Goal: Communication & Community: Answer question/provide support

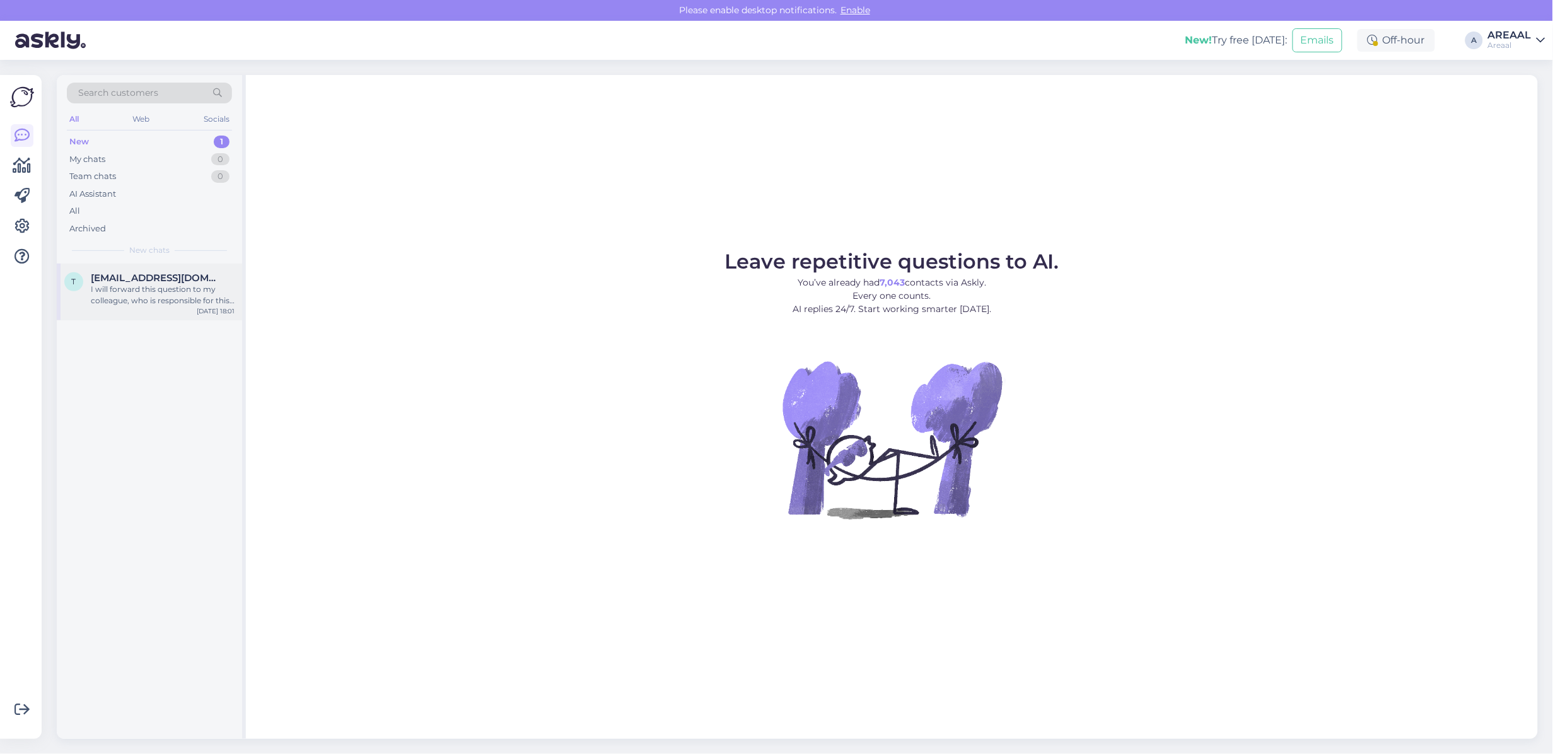
click at [149, 279] on span "triinuke87@gmail.com" at bounding box center [156, 277] width 131 height 11
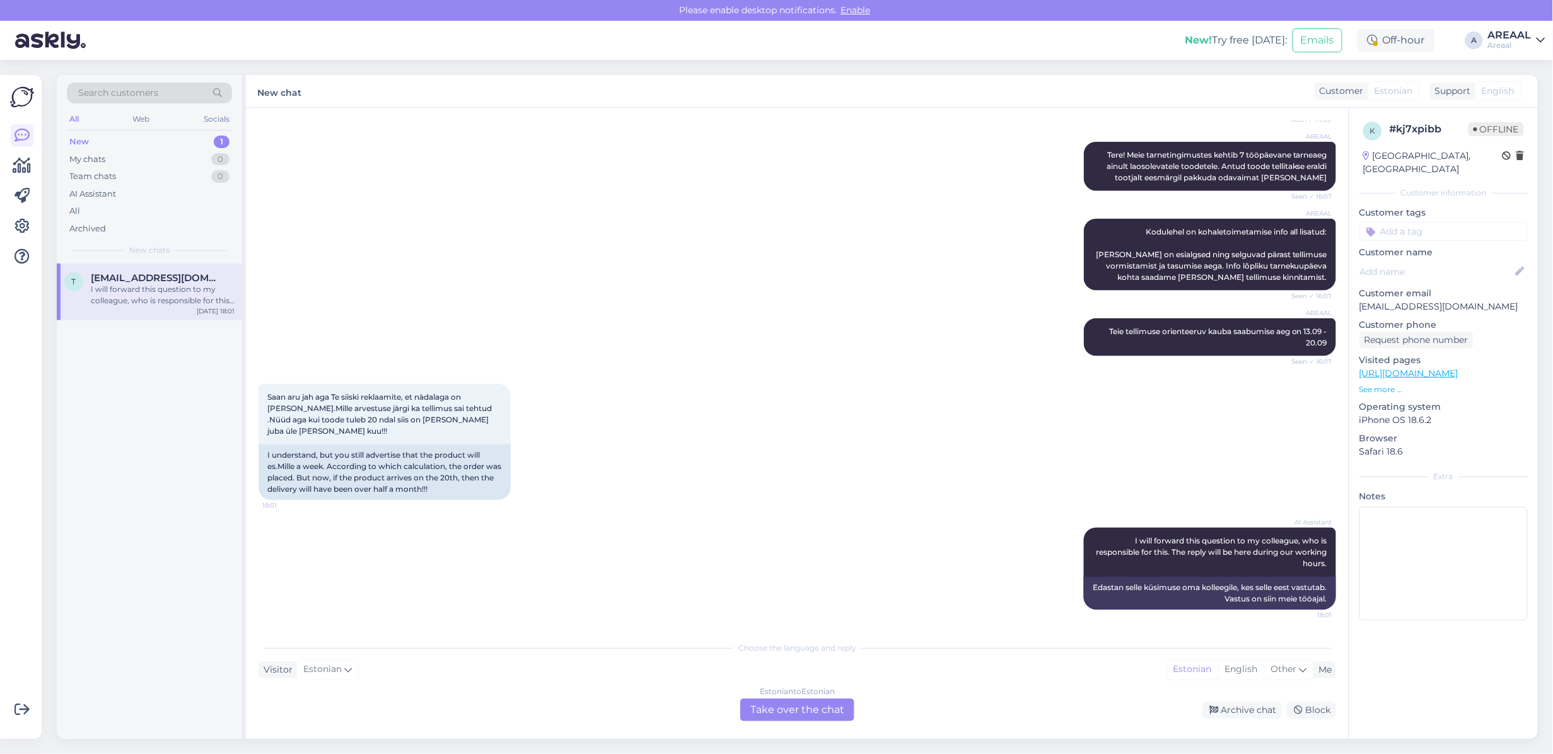
scroll to position [653, 0]
drag, startPoint x: 1129, startPoint y: 254, endPoint x: 1324, endPoint y: 293, distance: 198.7
click at [1321, 291] on div "AREAAL Kodulehel on kohaletoimetamise info all lisatud: Tarneajad on esialgsed …" at bounding box center [1210, 255] width 252 height 72
click at [1125, 264] on span "Kodulehel on kohaletoimetamise info all lisatud: Tarneajad on esialgsed ning se…" at bounding box center [1212, 254] width 233 height 55
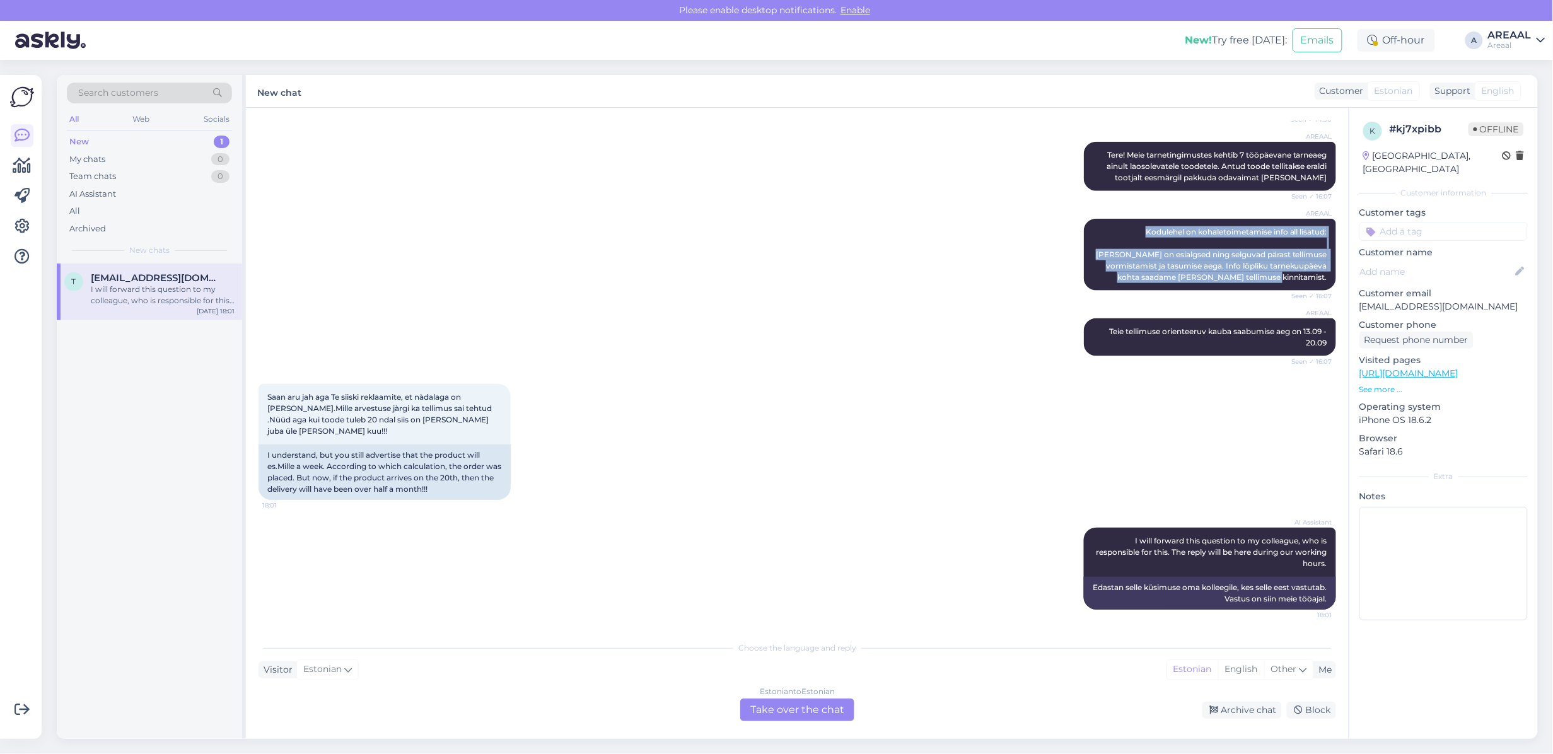
drag, startPoint x: 1106, startPoint y: 236, endPoint x: 1327, endPoint y: 303, distance: 230.4
click at [1327, 303] on div "Chat started Sep 9 2025 Tere, millal jòuab minu tellitud pakk? Tellimuse number…" at bounding box center [802, 371] width 1089 height 503
copy span "Kodulehel on kohaletoimetamise info all lisatud: Tarneajad on esialgsed ning se…"
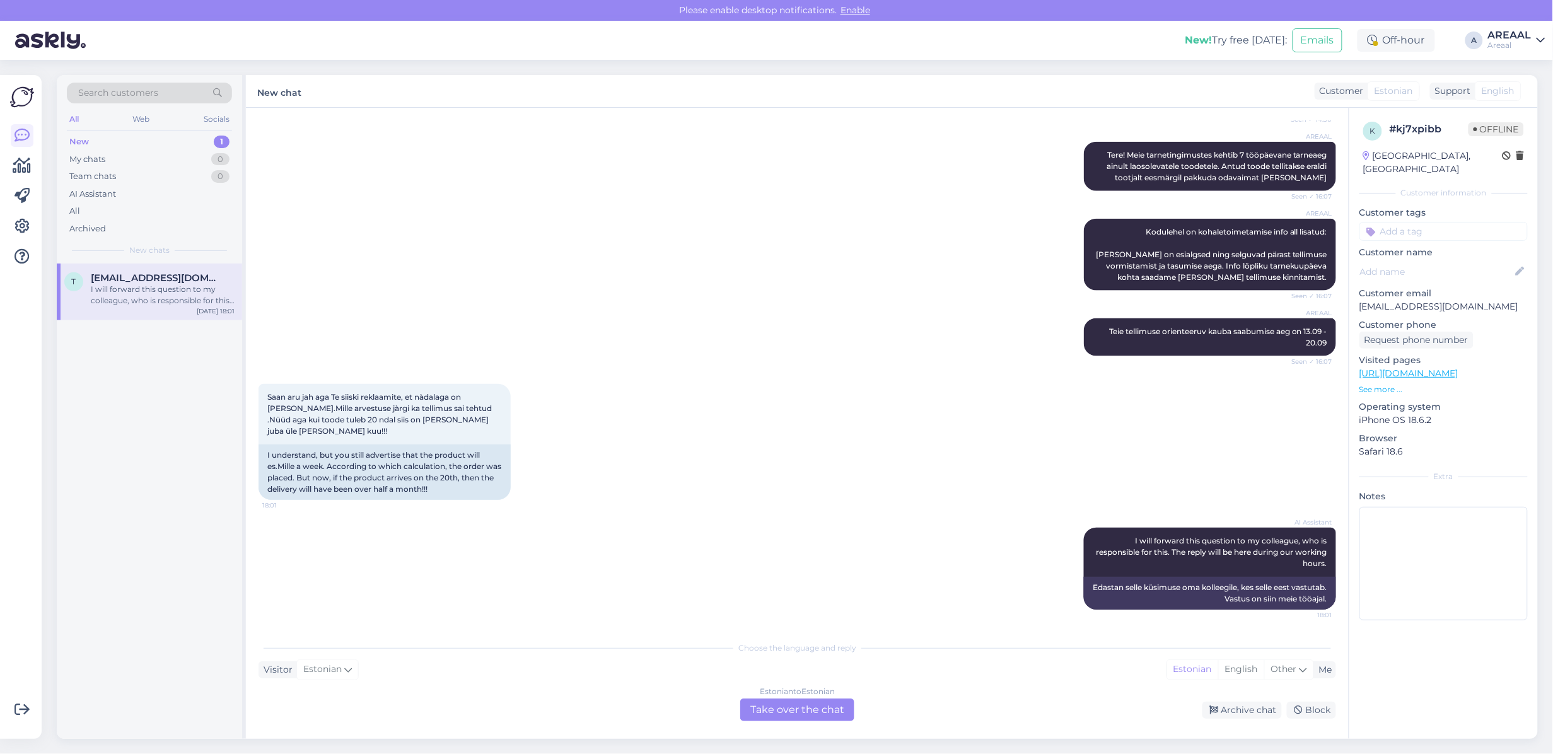
click at [795, 716] on div "Estonian to Estonian Take over the chat" at bounding box center [797, 710] width 114 height 23
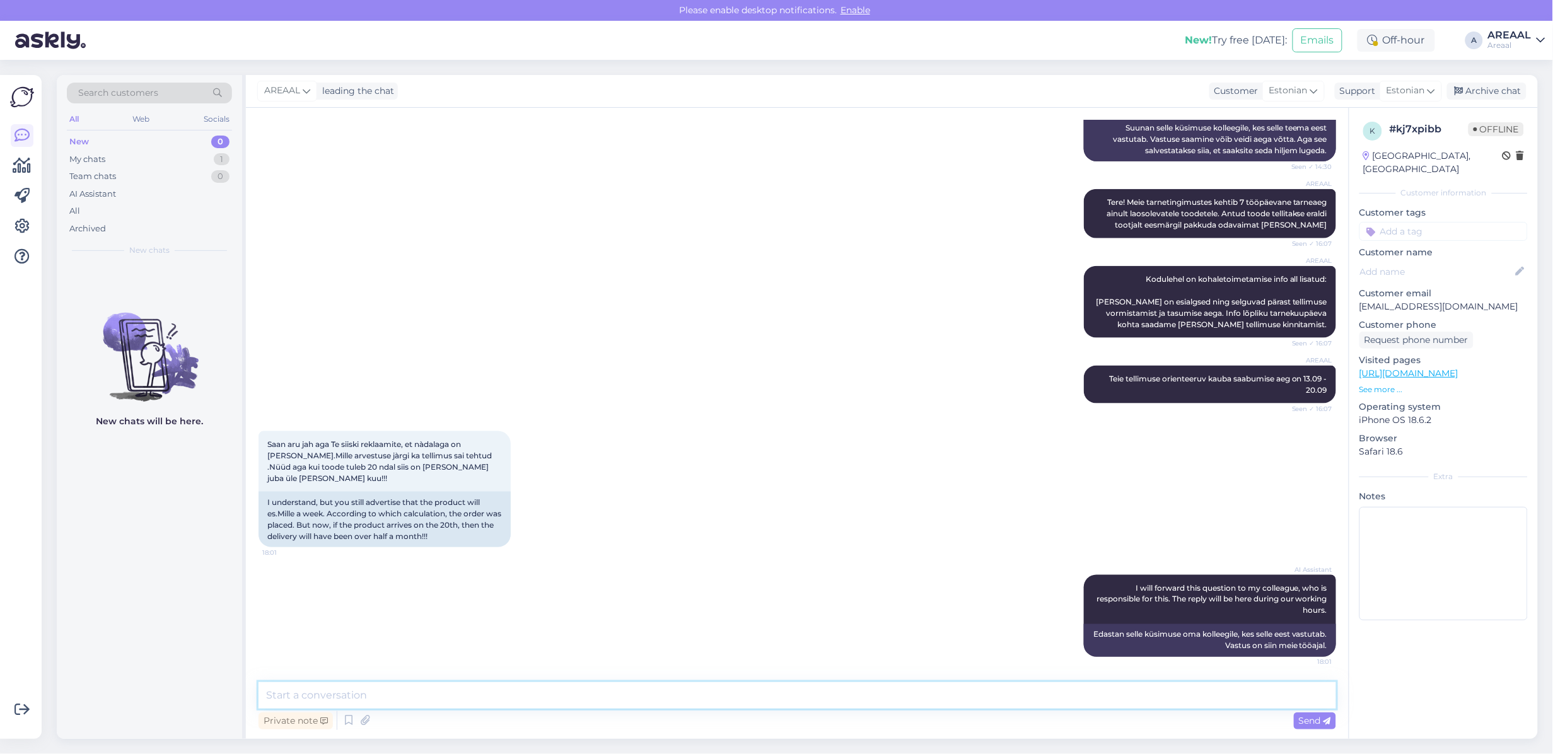
click at [755, 707] on textarea at bounding box center [796, 695] width 1077 height 26
paste textarea "Kodulehel on kohaletoimetamise info all lisatud: Tarneajad on esialgsed ning se…"
type textarea "Kodulehel on kohaletoimetamise info all lisatud: Tarneajad on esialgsed ning se…"
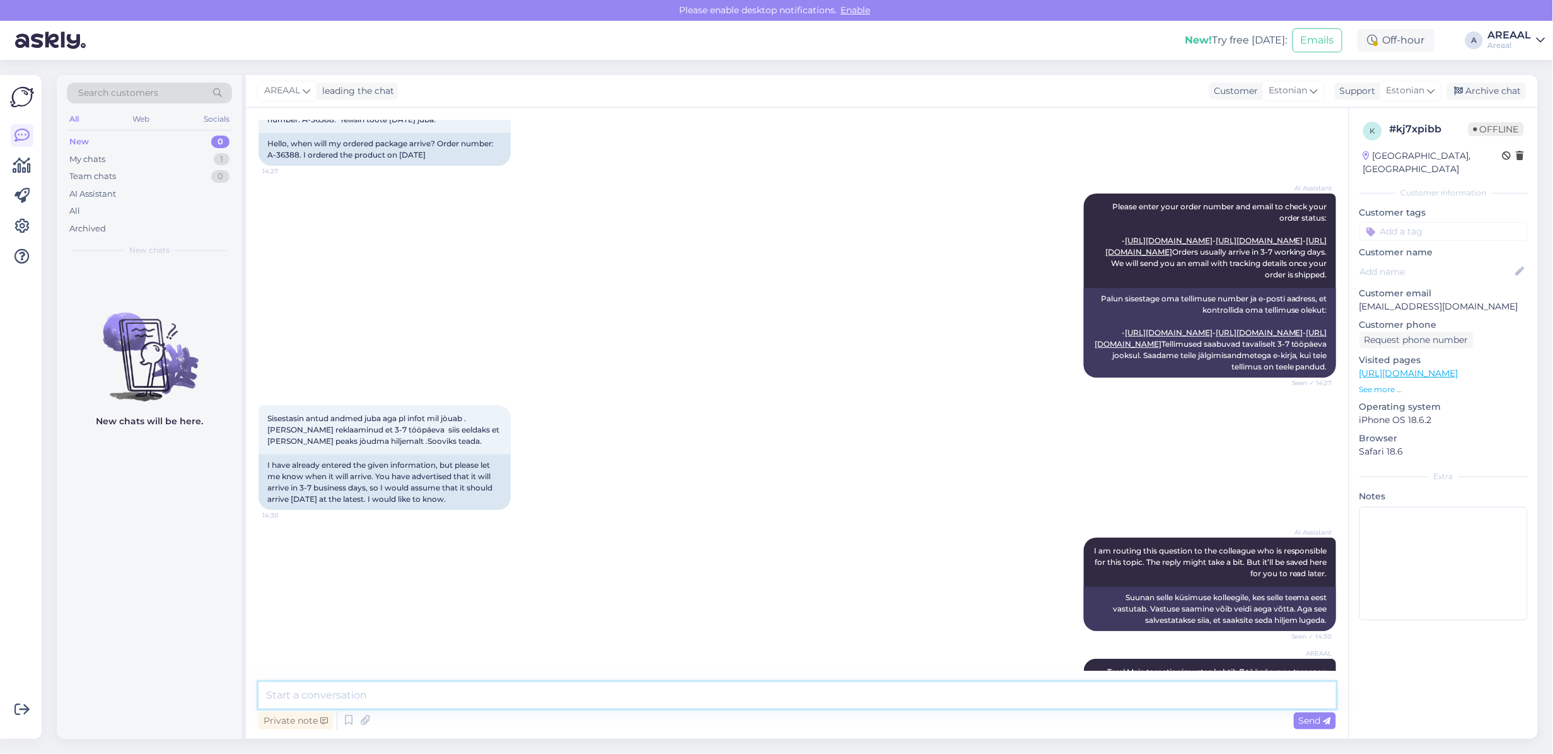
scroll to position [0, 0]
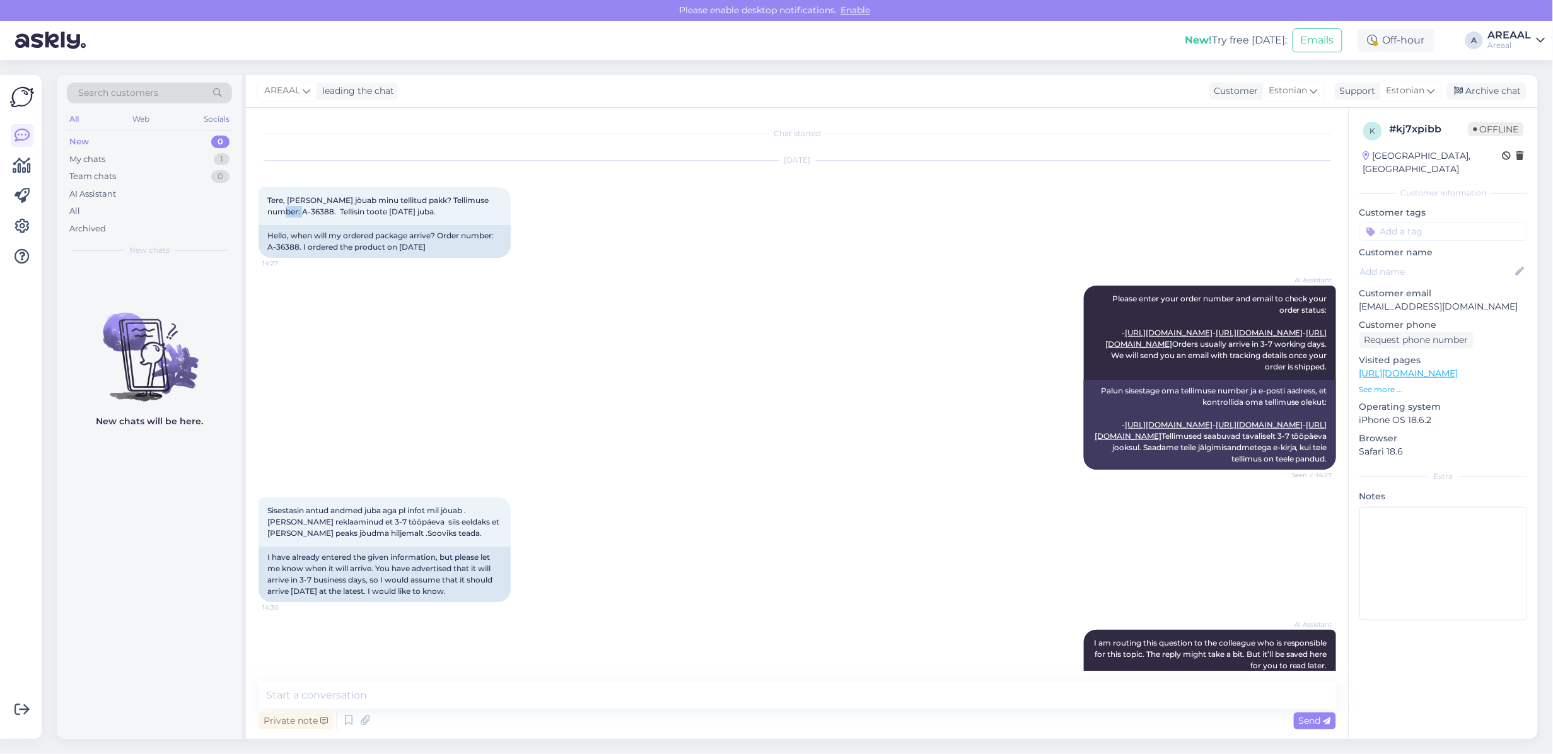
copy span "36388"
drag, startPoint x: 288, startPoint y: 209, endPoint x: 248, endPoint y: 212, distance: 40.4
click at [248, 212] on div "Chat started Sep 9 2025 Tere, millal jòuab minu tellitud pakk? Tellimuse number…" at bounding box center [797, 423] width 1103 height 631
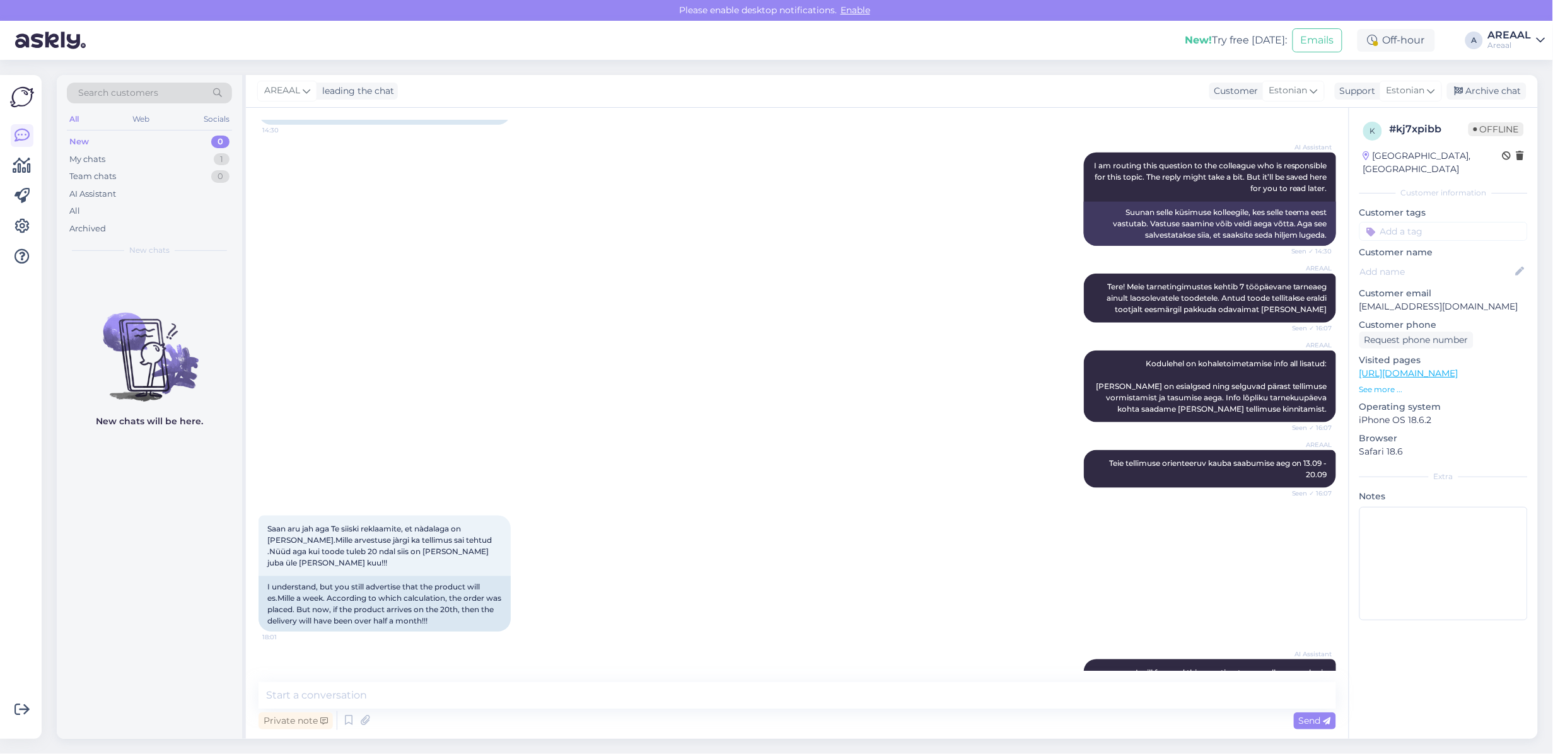
scroll to position [705, 0]
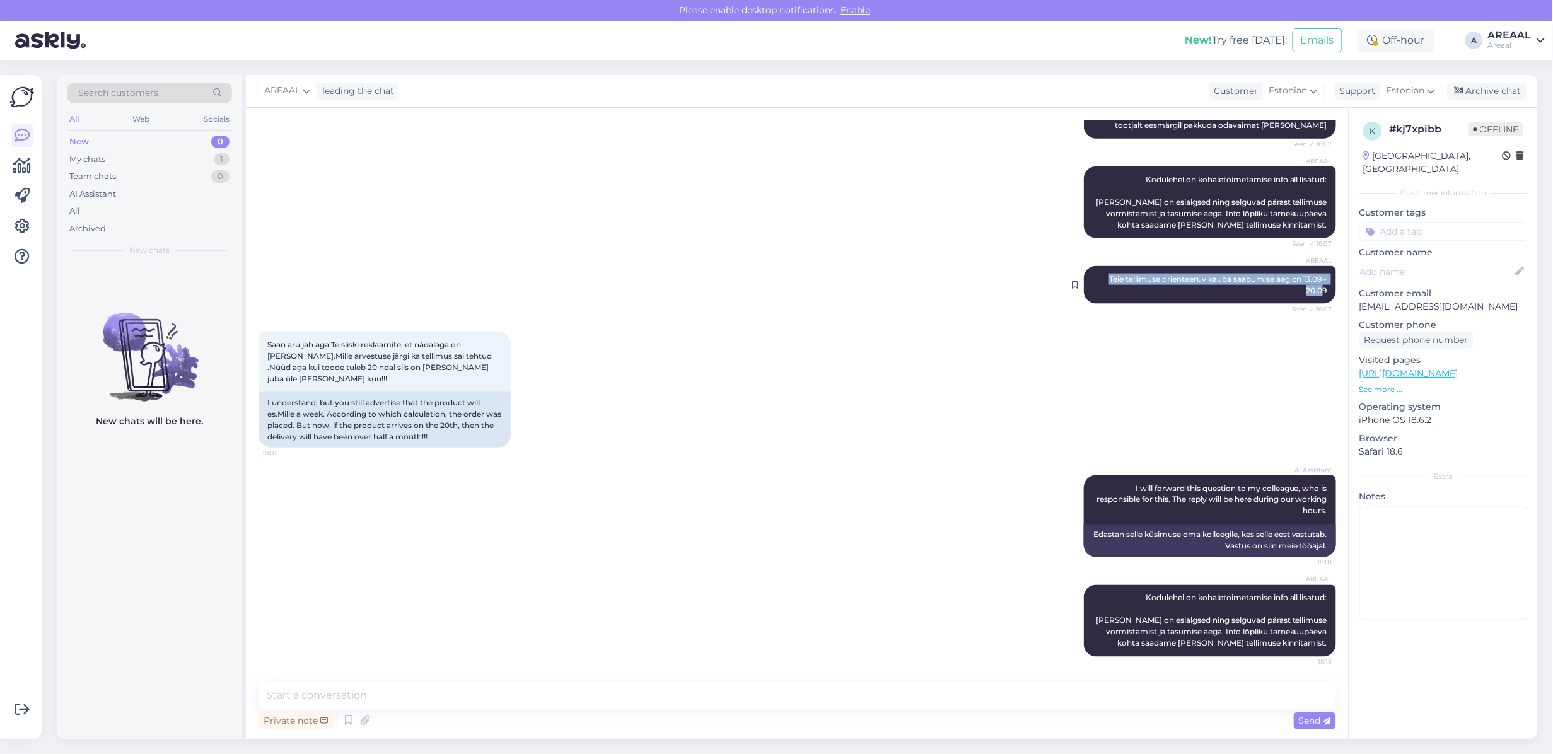
copy span "Teie tellimuse orienteeruv kauba saabumise aeg on 13.09 - 20.0"
copy span "Teie tellimuse orienteeruv kauba saabumise aeg on 13.09 - 20.09"
drag, startPoint x: 1085, startPoint y: 293, endPoint x: 1316, endPoint y: 310, distance: 231.3
click at [1316, 304] on div "AREAAL Teie tellimuse orienteeruv kauba saabumise aeg on 13.09 - 20.09 Seen ✓ 1…" at bounding box center [1210, 285] width 252 height 38
click at [1021, 711] on div "Private note Send" at bounding box center [796, 721] width 1077 height 24
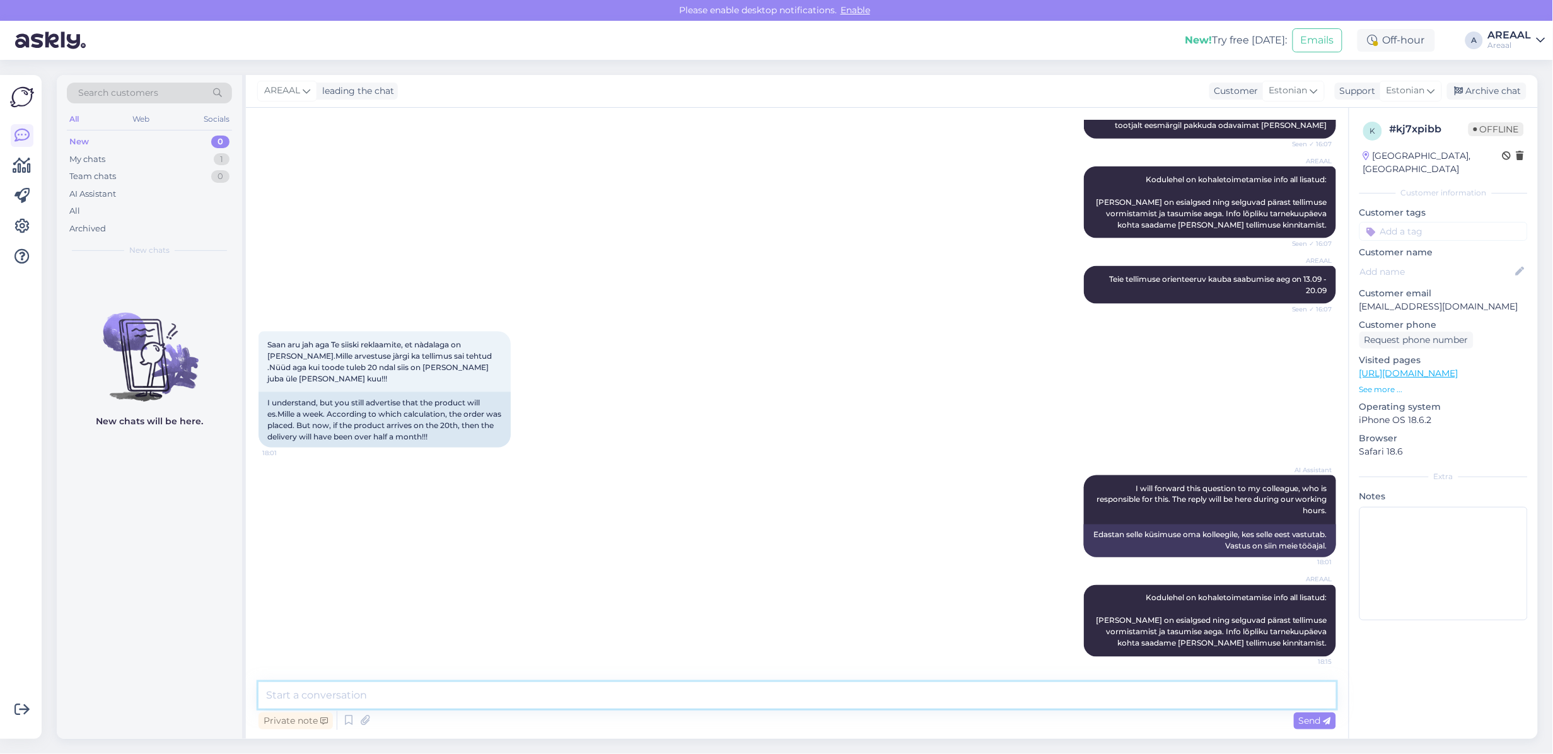
click at [1026, 695] on textarea at bounding box center [796, 695] width 1077 height 26
paste textarea "Teie tellimuse orienteeruv kauba saabumise aeg on 13.09 - 20.09"
type textarea "Teie tellimuse orienteeruv kauba saabumise aeg on 13.09 - 20.09"
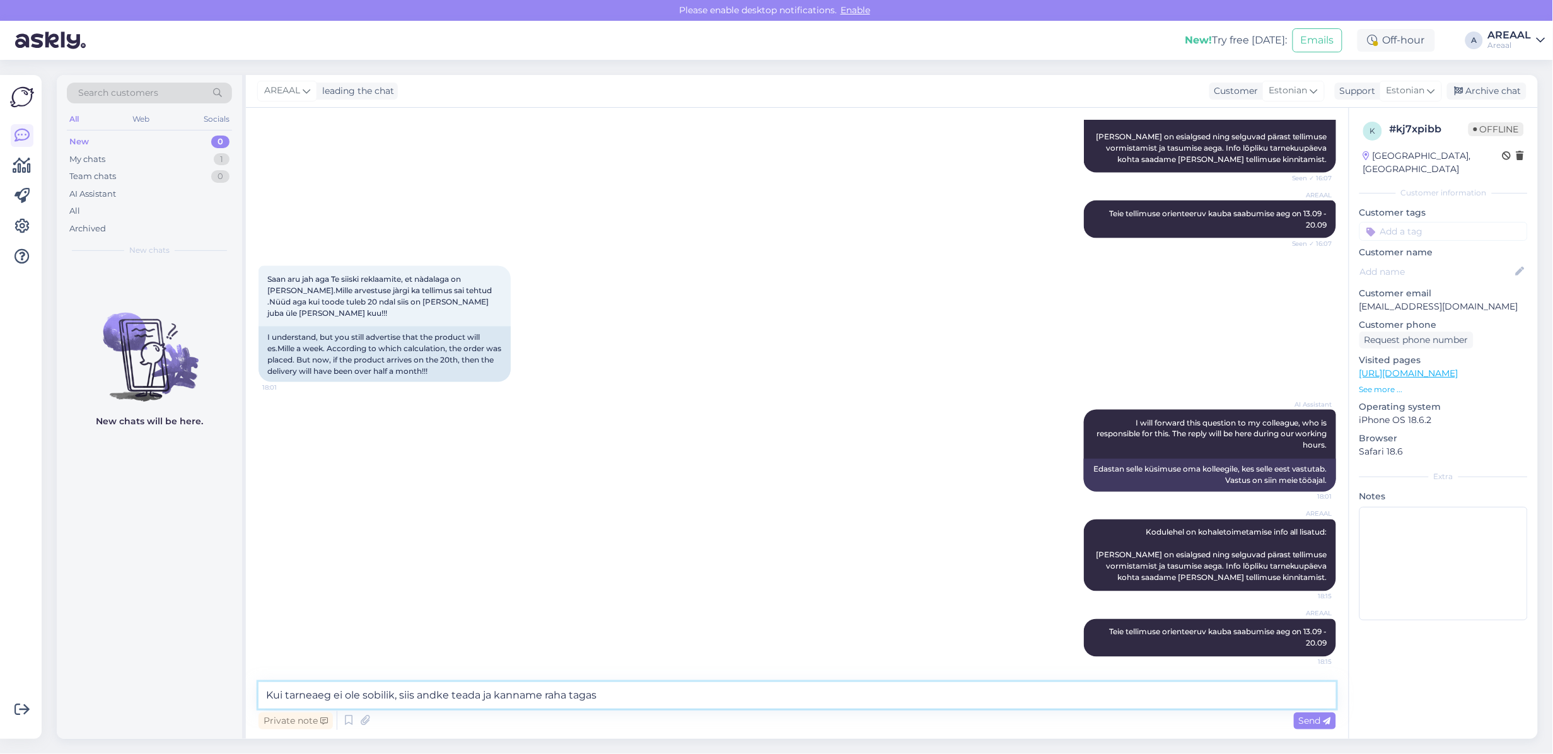
type textarea "Kui tarneaeg ei ole sobilik, siis andke teada ja kanname raha tagasi"
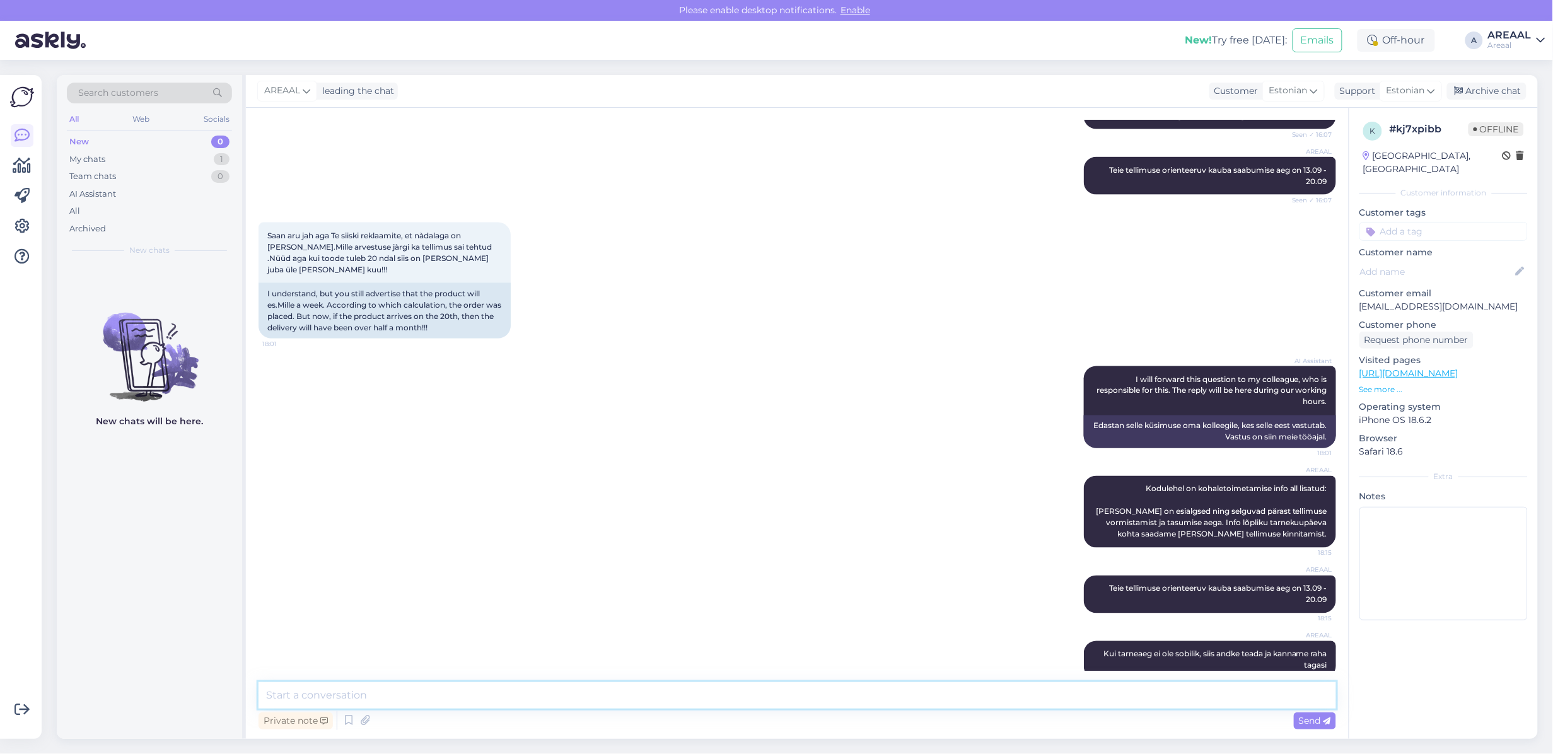
scroll to position [837, 0]
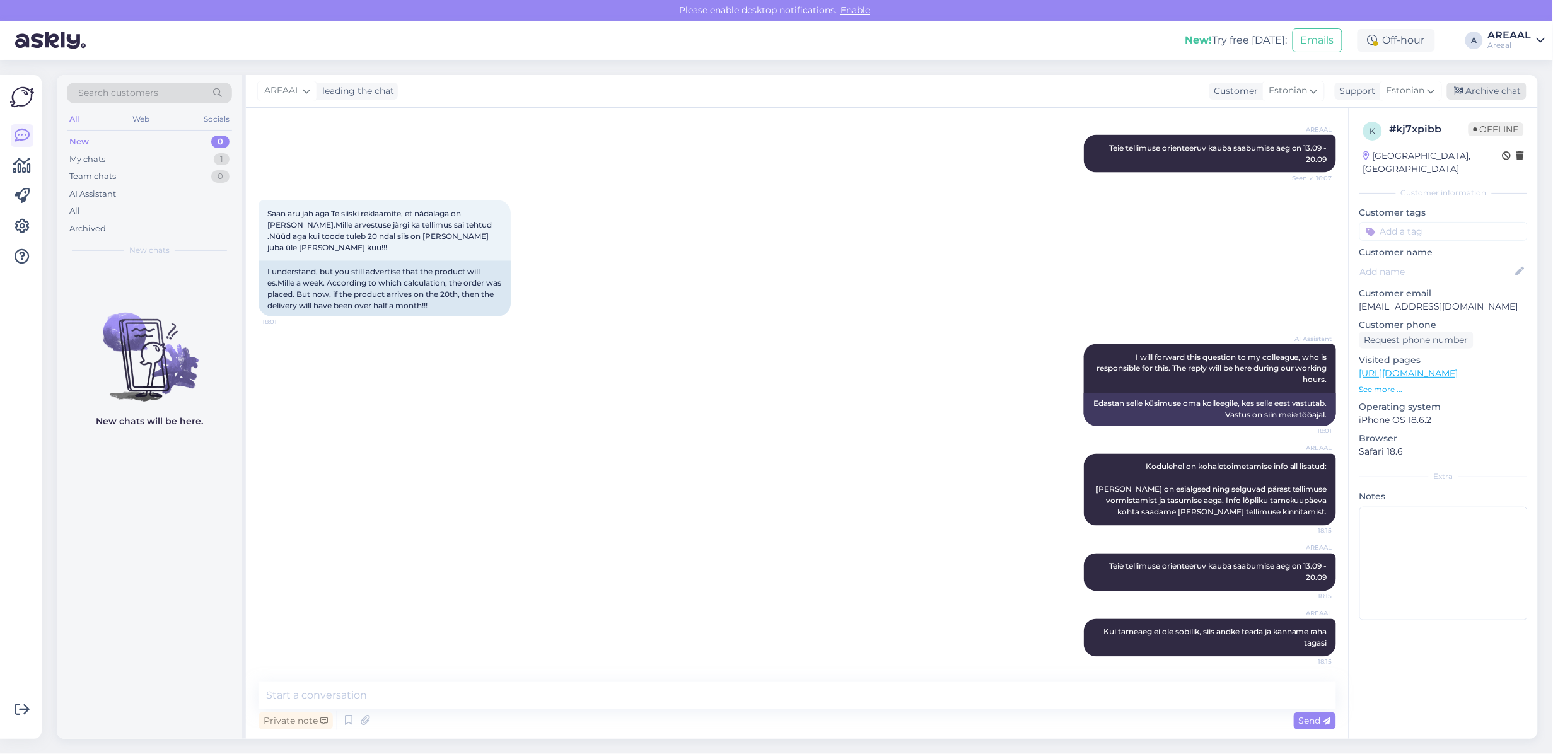
click at [1506, 83] on div "Archive chat" at bounding box center [1486, 91] width 79 height 17
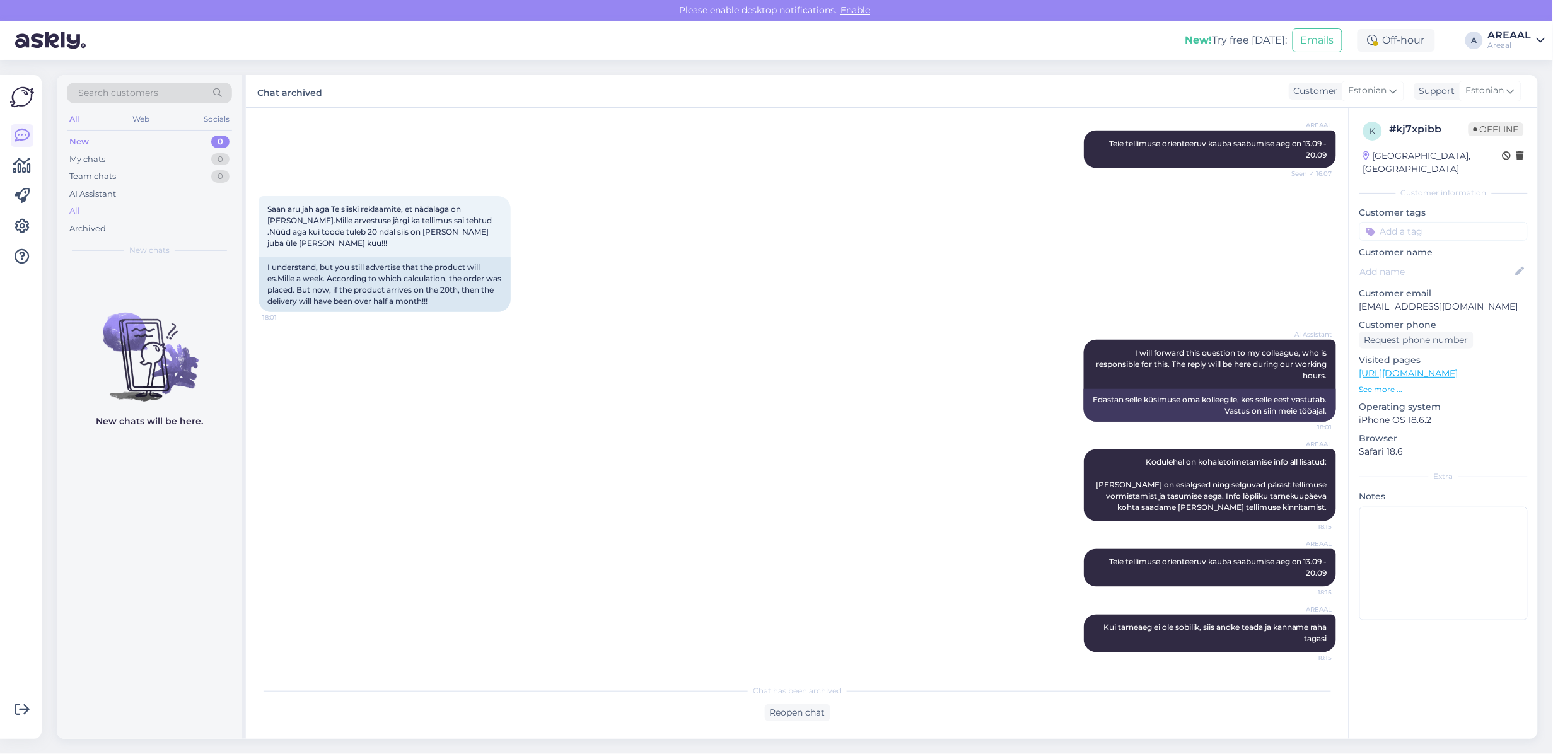
click at [100, 212] on div "All" at bounding box center [149, 211] width 165 height 18
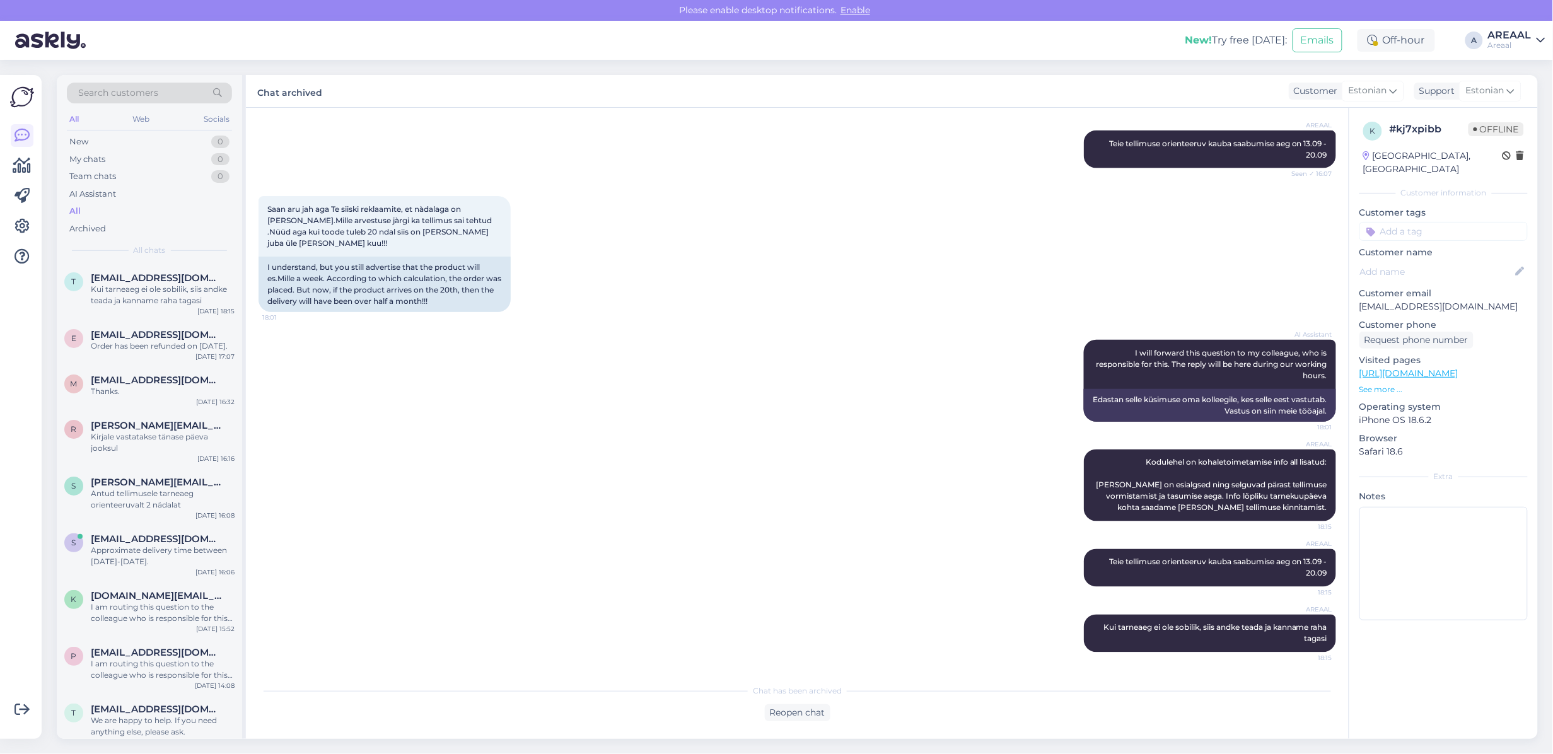
click at [110, 285] on div "Kui tarneaeg ei ole sobilik, siis andke teada ja kanname raha tagasi" at bounding box center [163, 295] width 144 height 23
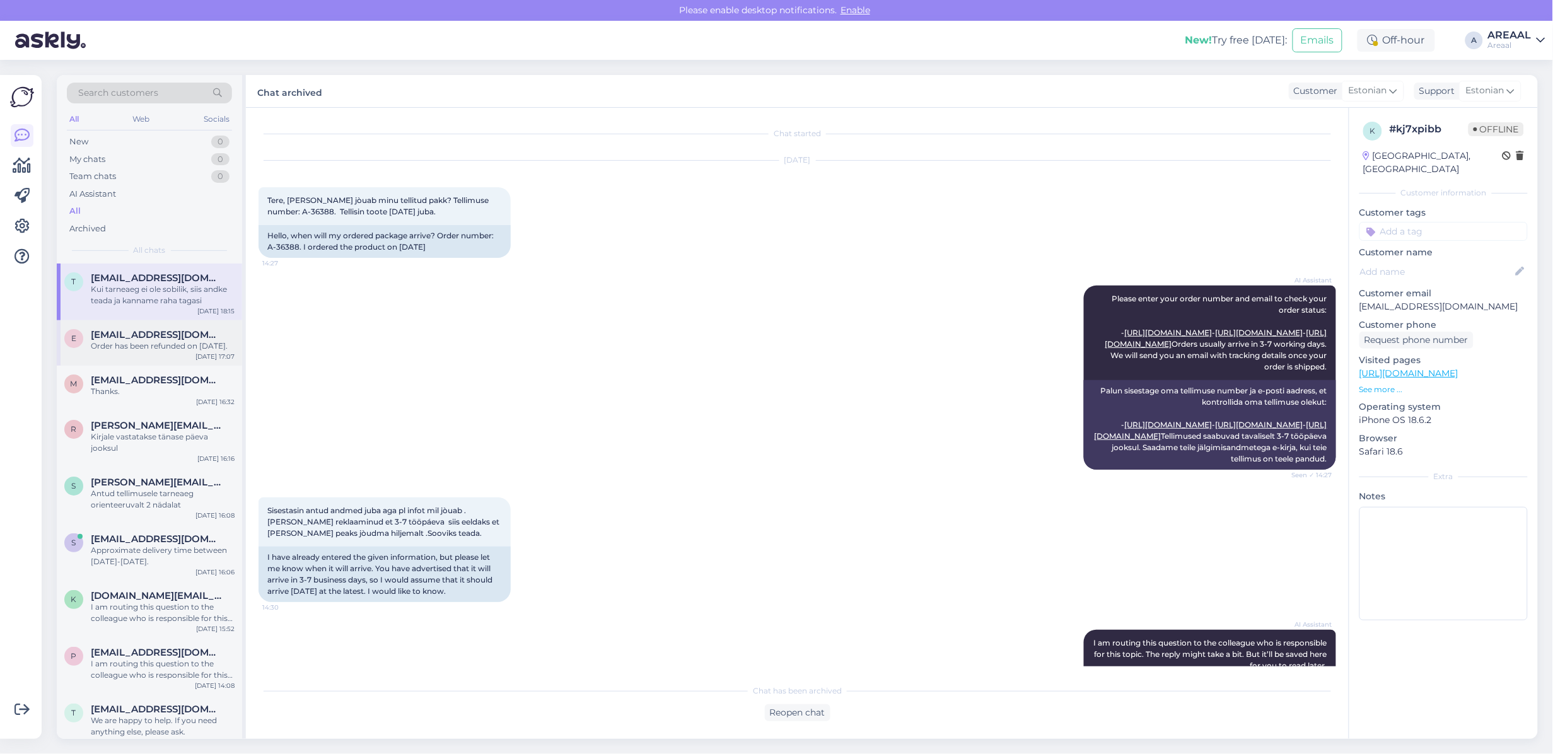
scroll to position [842, 0]
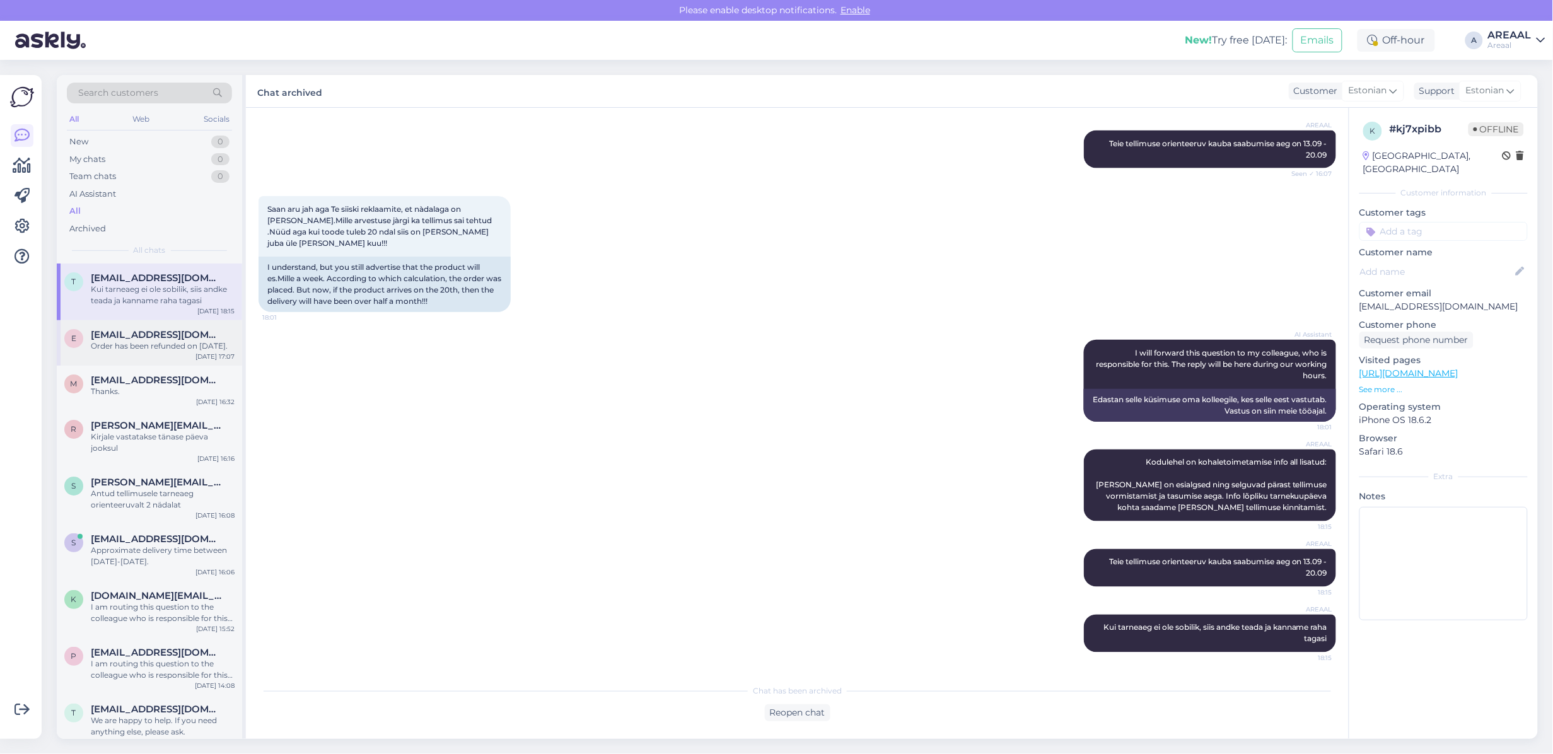
click at [121, 335] on span "eugen.burlakov@gmail.com" at bounding box center [156, 334] width 131 height 11
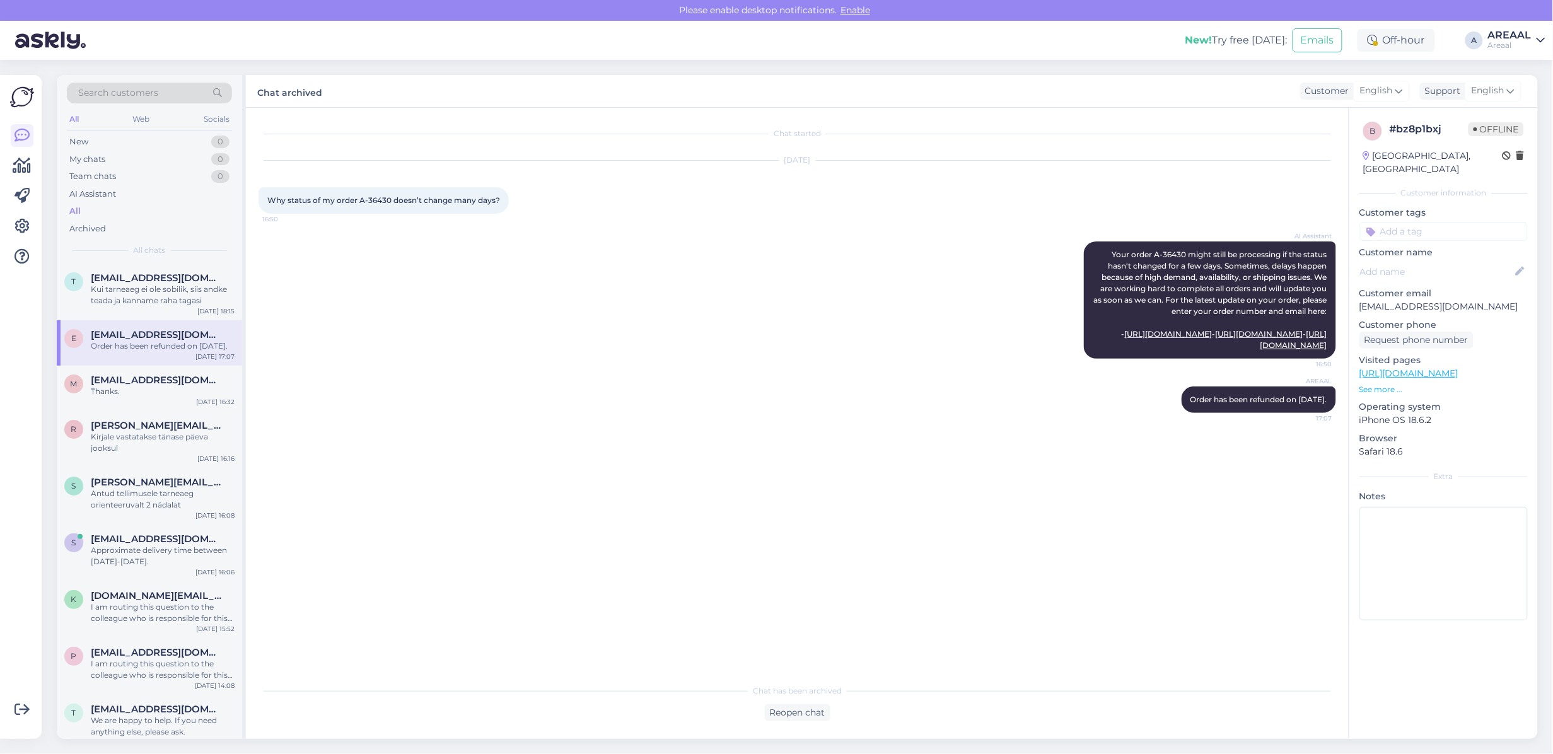
click at [436, 419] on div "AREAAL Order has been refunded on 3rd September. 17:07" at bounding box center [796, 400] width 1077 height 54
click at [445, 424] on div "AREAAL Order has been refunded on 3rd September. 17:07" at bounding box center [796, 400] width 1077 height 54
